Goal: Task Accomplishment & Management: Manage account settings

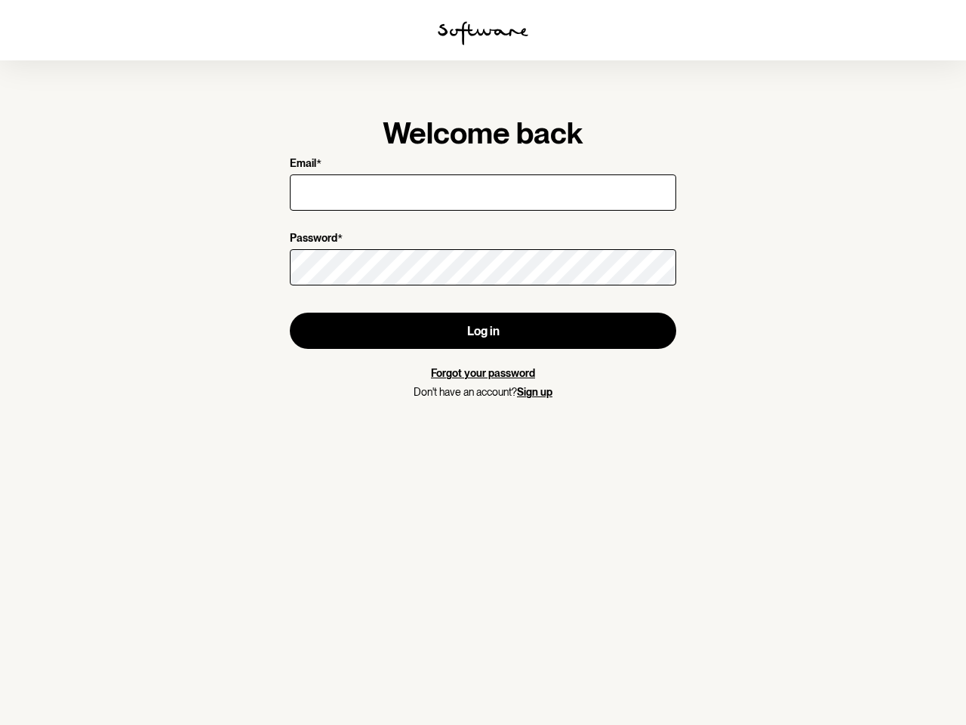
click at [483, 33] on img at bounding box center [483, 33] width 91 height 24
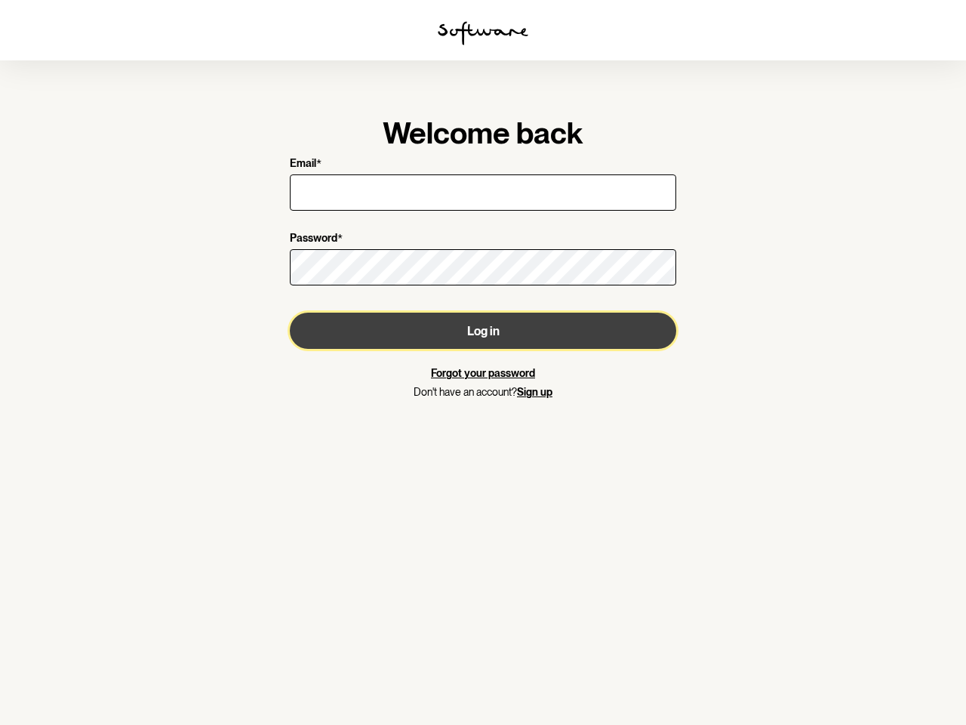
click at [483, 331] on button "Log in" at bounding box center [483, 331] width 386 height 36
